Goal: Navigation & Orientation: Find specific page/section

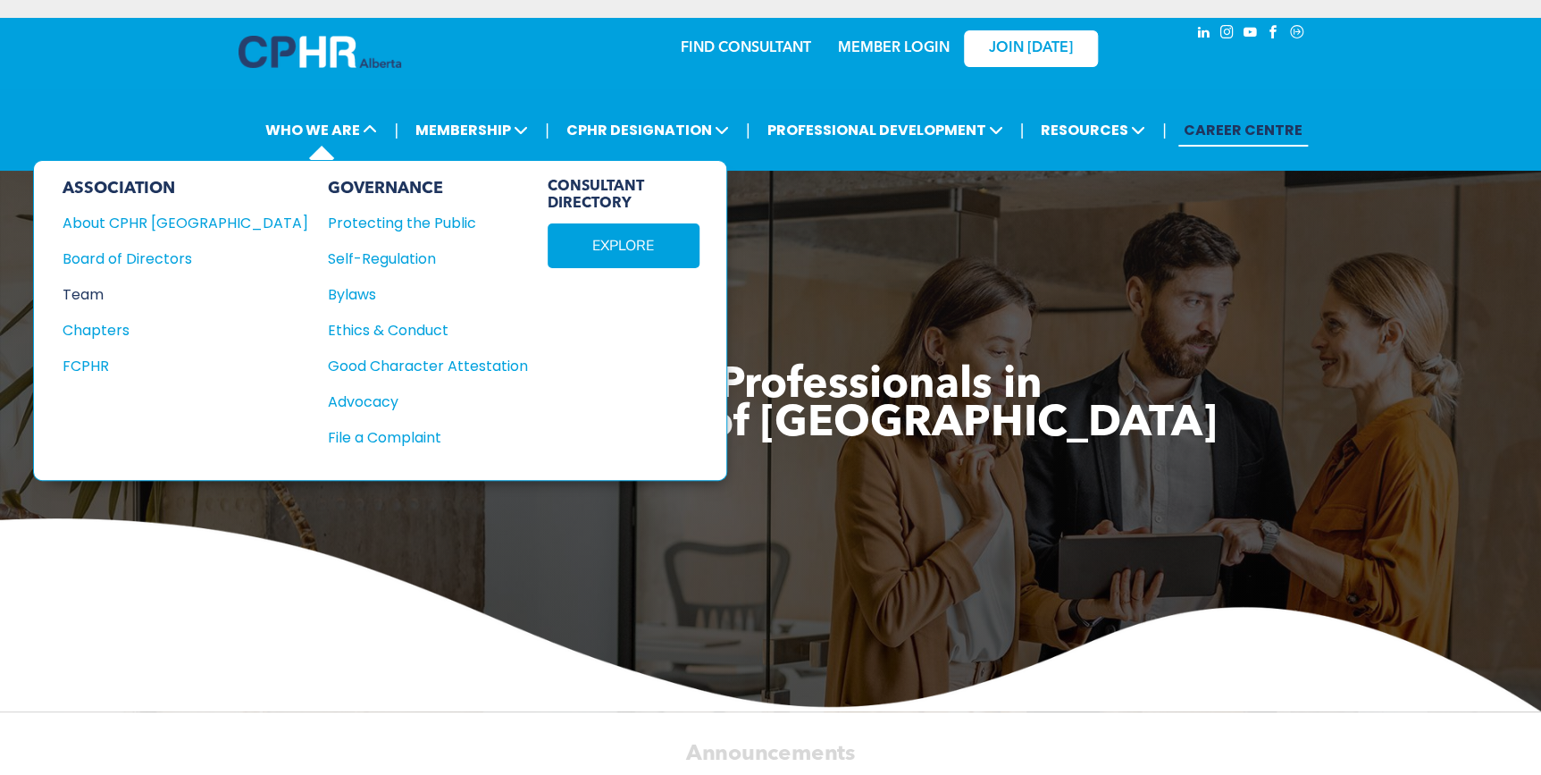
click at [94, 283] on div "Team" at bounding box center [174, 294] width 222 height 22
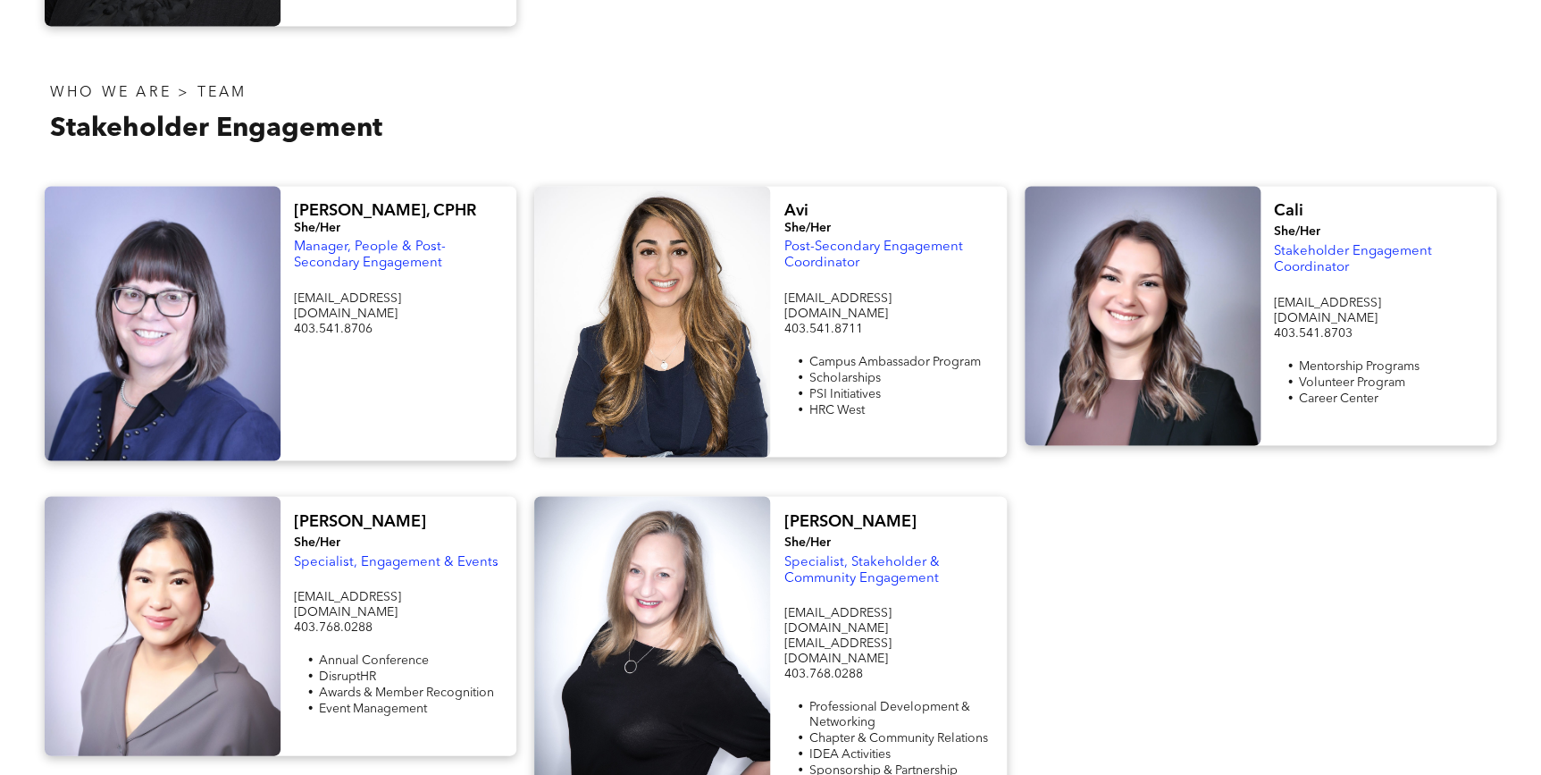
scroll to position [1462, 0]
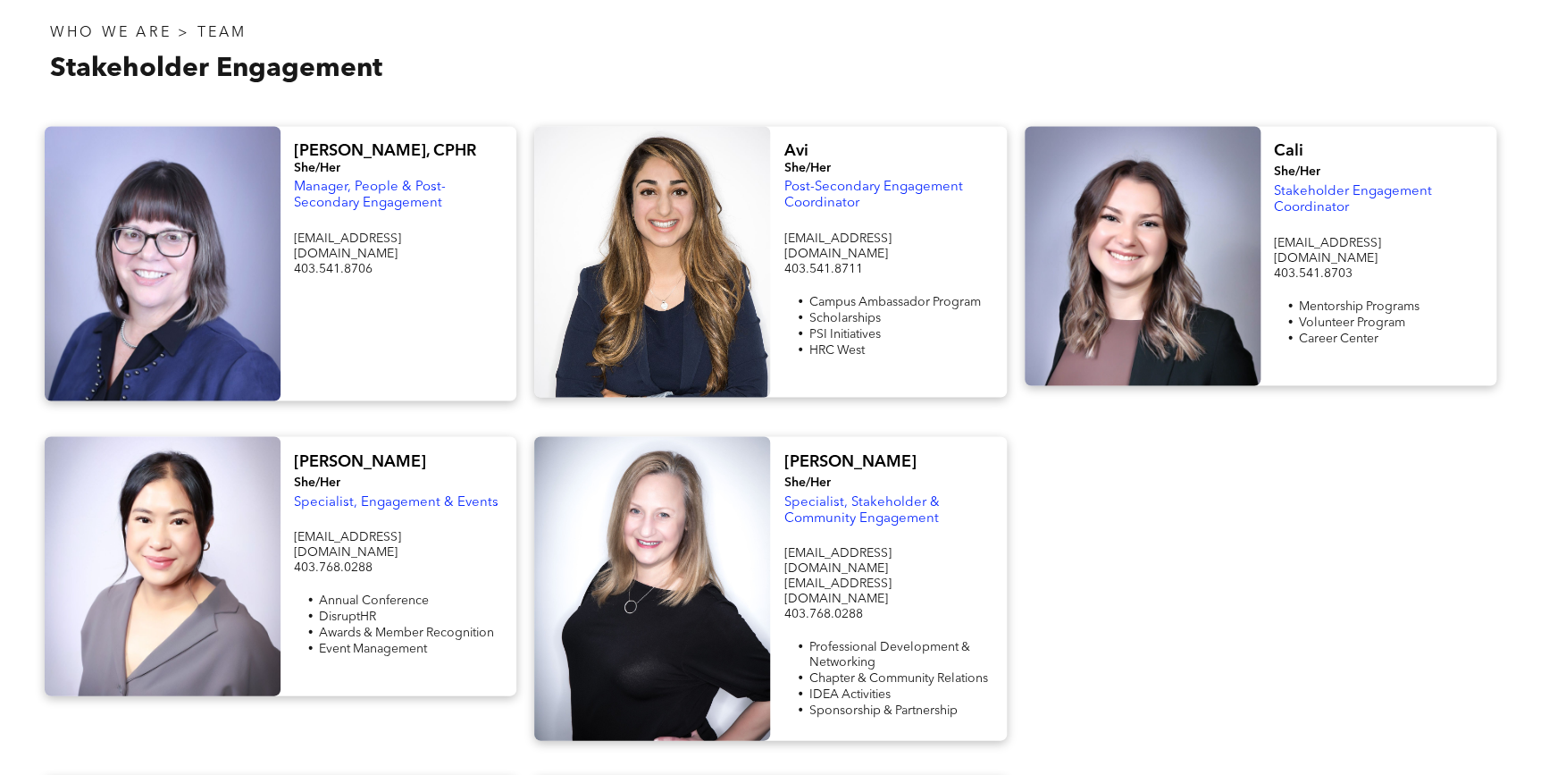
click at [909, 261] on p "403.541.8711" at bounding box center [888, 268] width 209 height 15
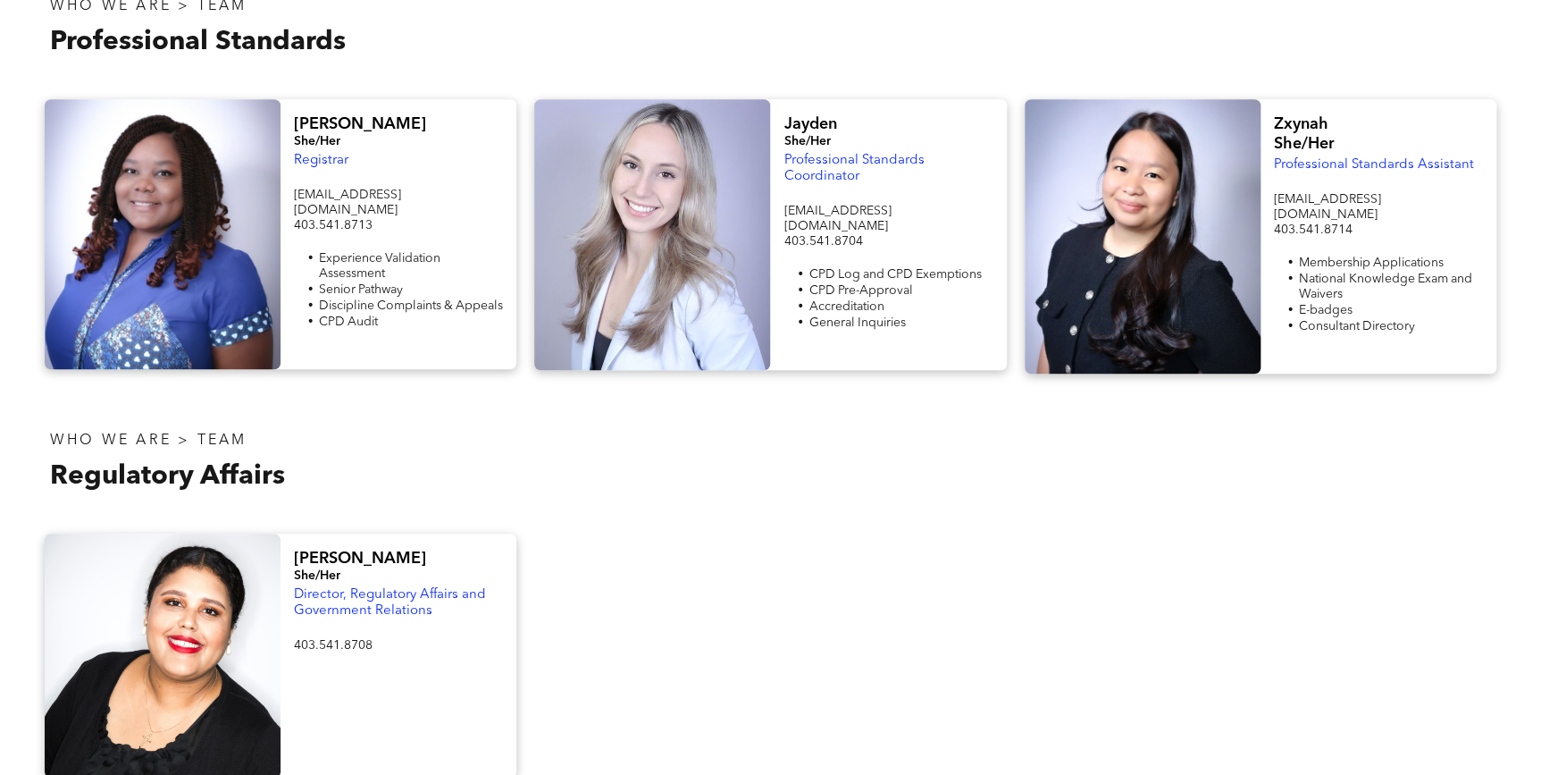
scroll to position [650, 0]
click at [1418, 303] on li "E-badges" at bounding box center [1391, 311] width 184 height 16
drag, startPoint x: 1414, startPoint y: 282, endPoint x: 1386, endPoint y: 241, distance: 49.6
click at [1414, 281] on li "National Knowledge Exam and Waivers" at bounding box center [1391, 287] width 184 height 31
click at [1382, 223] on p "403.541.8714" at bounding box center [1378, 230] width 209 height 15
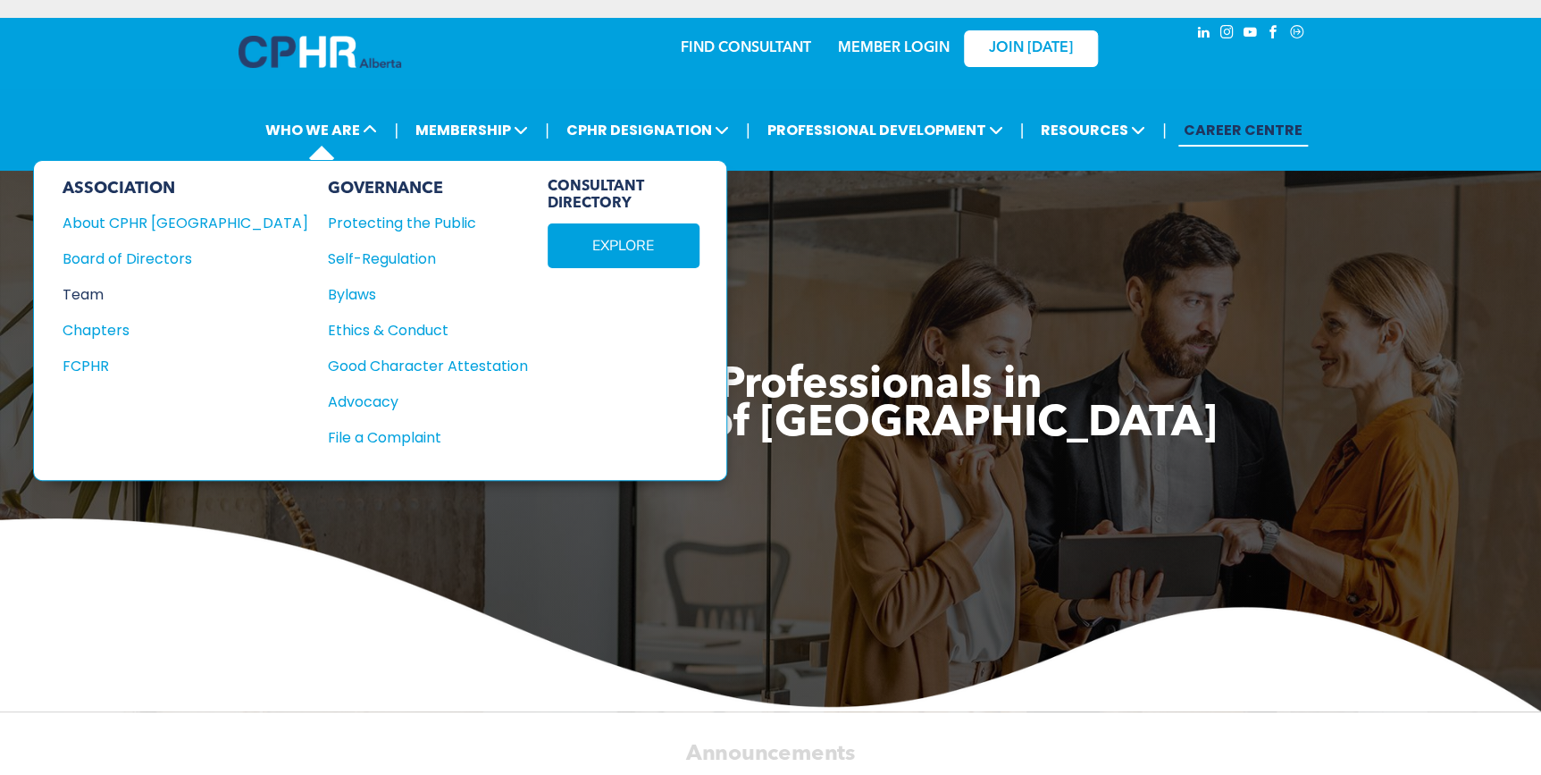
click at [109, 295] on div "Team" at bounding box center [174, 294] width 222 height 22
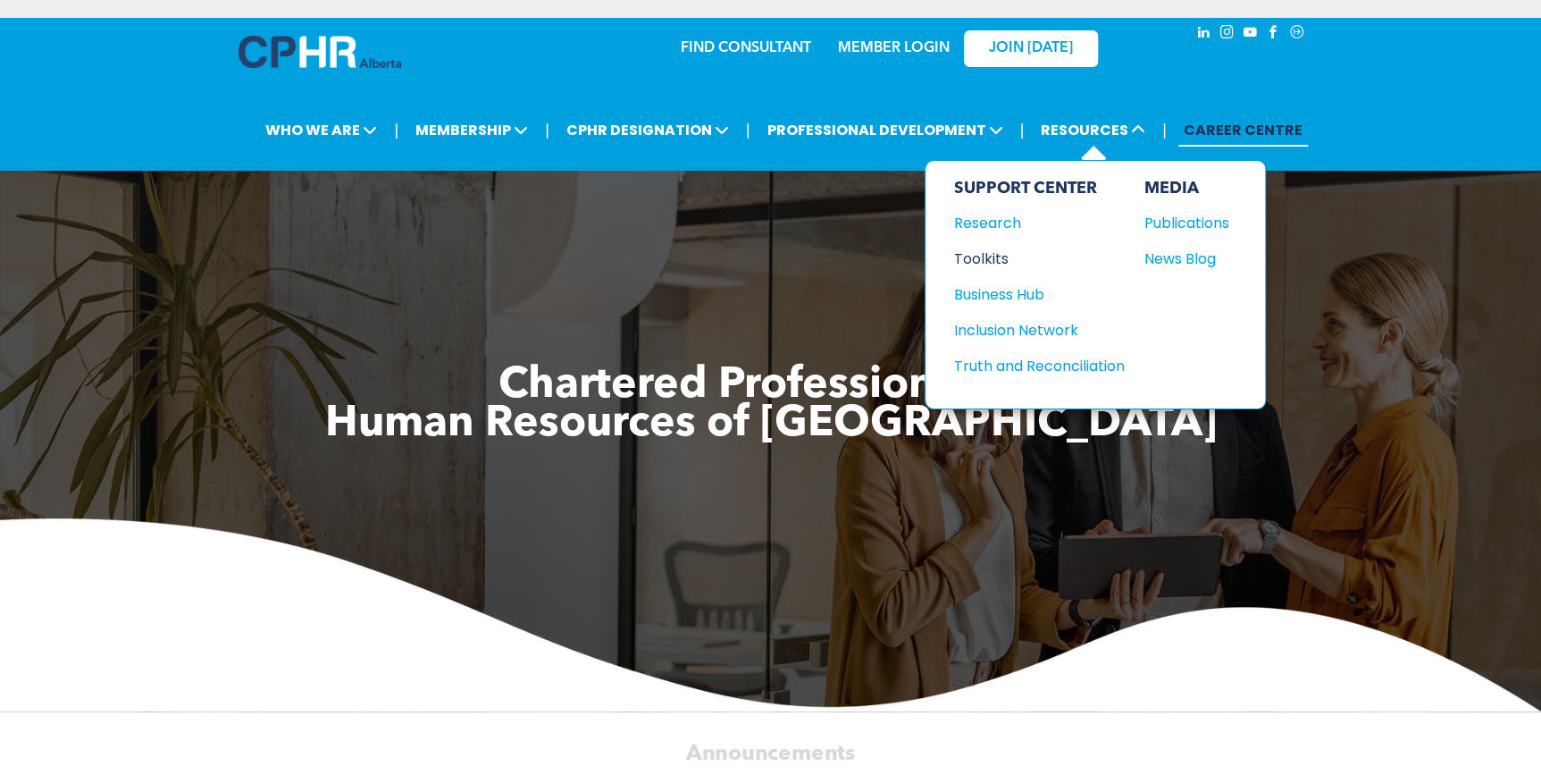
click at [992, 255] on div "Toolkits" at bounding box center [1031, 259] width 154 height 22
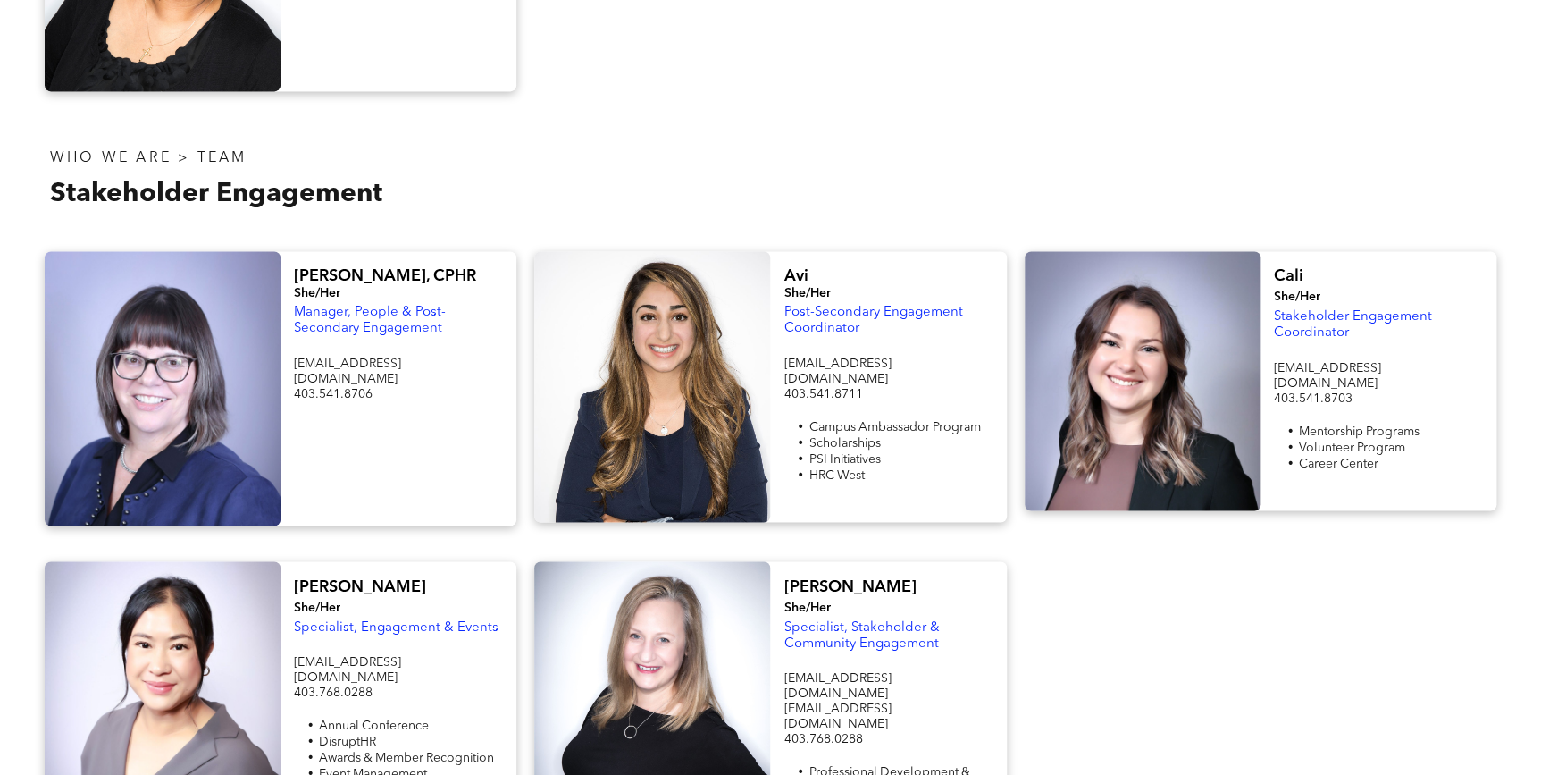
scroll to position [1299, 0]
